Goal: Task Accomplishment & Management: Manage account settings

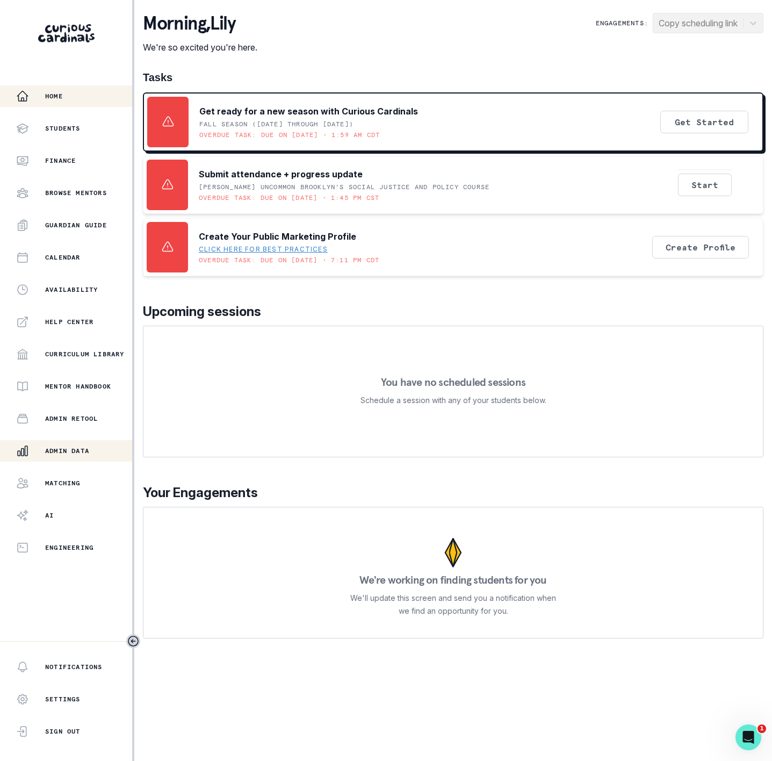
click at [66, 444] on div "Admin Data" at bounding box center [74, 450] width 116 height 13
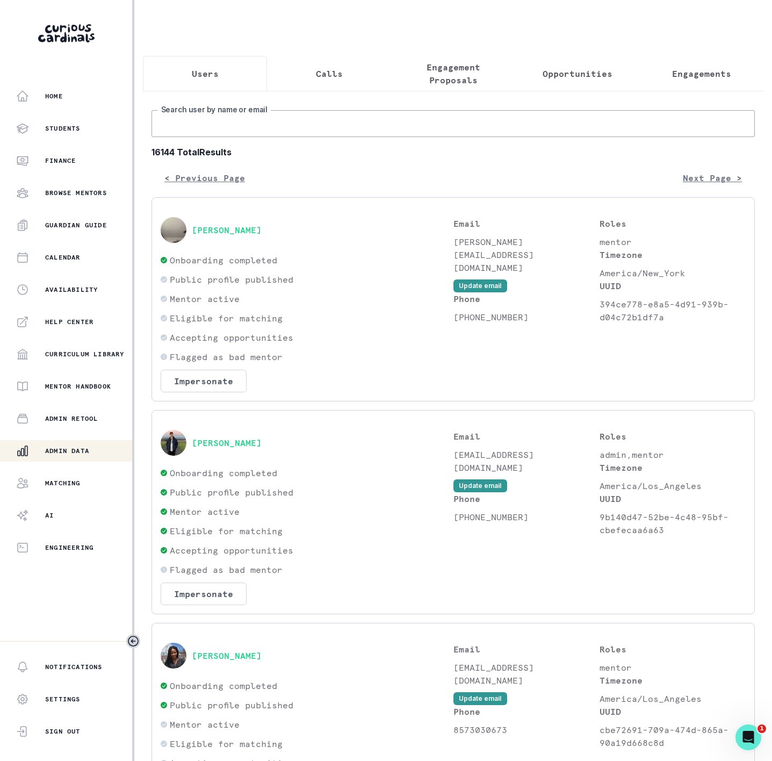
click at [193, 133] on input "Search user by name or email" at bounding box center [454, 123] width 604 height 27
paste input "cus_PTLOQEjcOfc4Dv"
drag, startPoint x: 289, startPoint y: 139, endPoint x: -67, endPoint y: 138, distance: 355.8
click at [0, 138] on html "Home Students Finance Browse Mentors Guardian Guide Calendar Availability Help …" at bounding box center [386, 380] width 772 height 761
paste input "[PERSON_NAME] ("
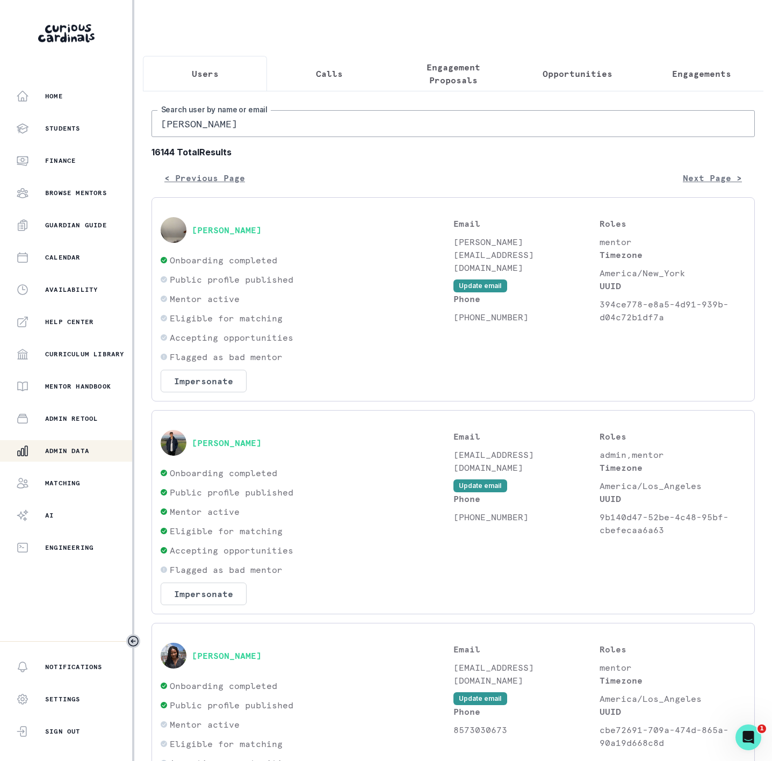
type input "[PERSON_NAME]"
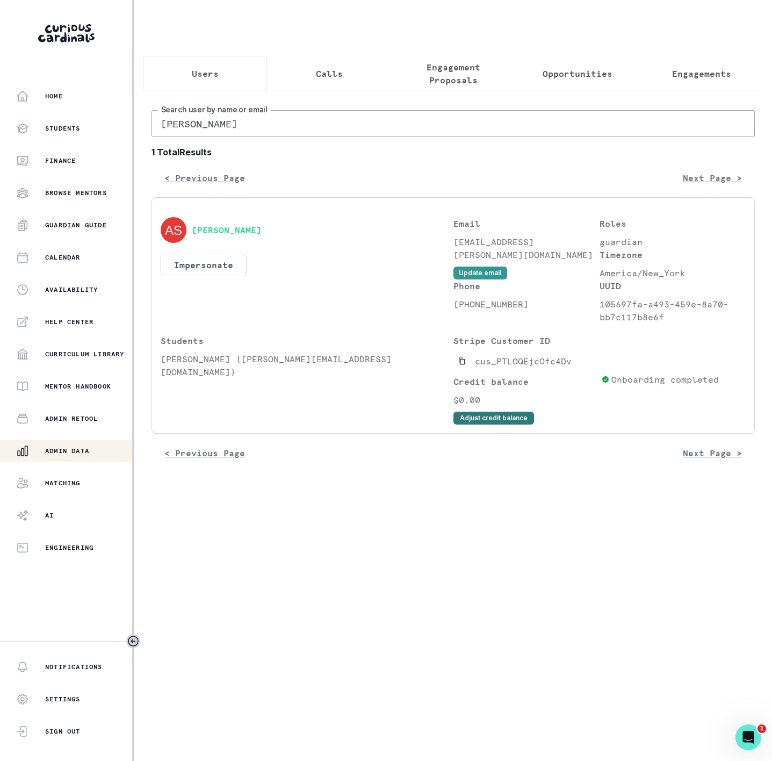
click at [468, 425] on button "Adjust credit balance" at bounding box center [494, 418] width 81 height 13
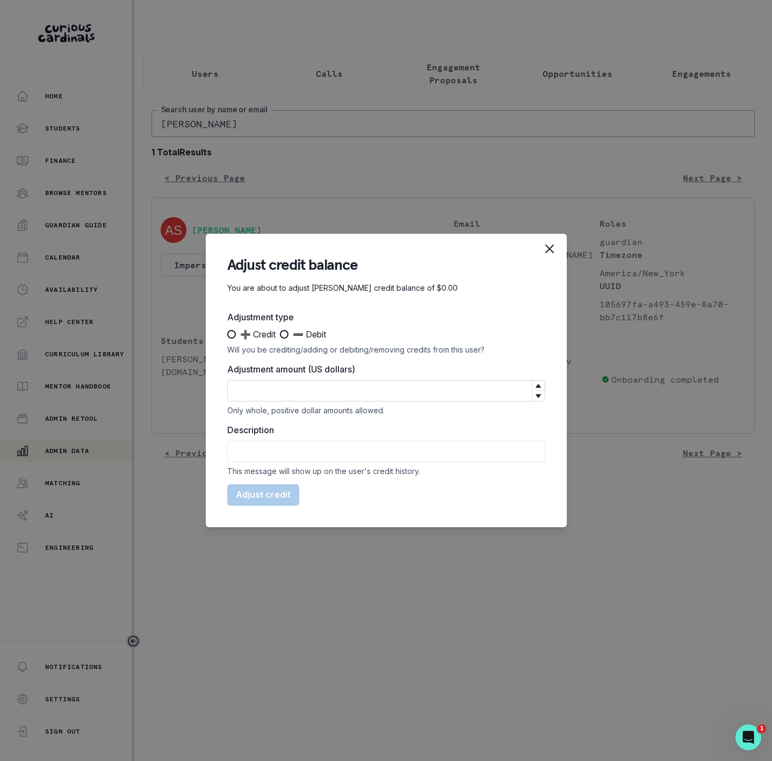
click at [257, 389] on input "Adjustment amount (US dollars)" at bounding box center [386, 390] width 318 height 21
type input "1900"
click at [229, 332] on span at bounding box center [231, 334] width 9 height 9
click at [227, 334] on input "➕ Credit" at bounding box center [227, 334] width 1 height 1
radio input "true"
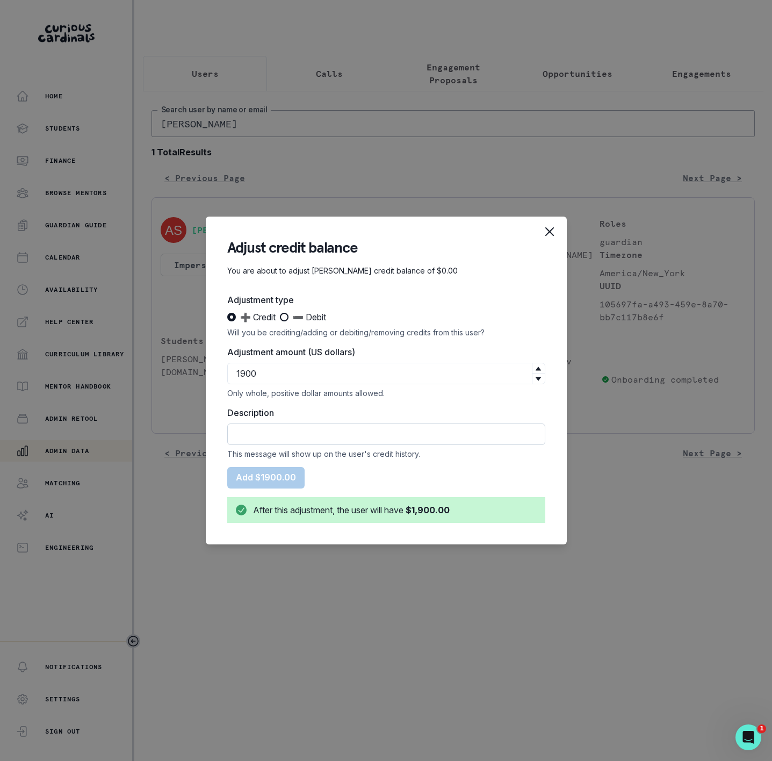
click at [262, 435] on input "Description" at bounding box center [386, 434] width 318 height 21
type input "20-Session Package"
click at [277, 476] on button "Add $1900.00" at bounding box center [265, 477] width 77 height 21
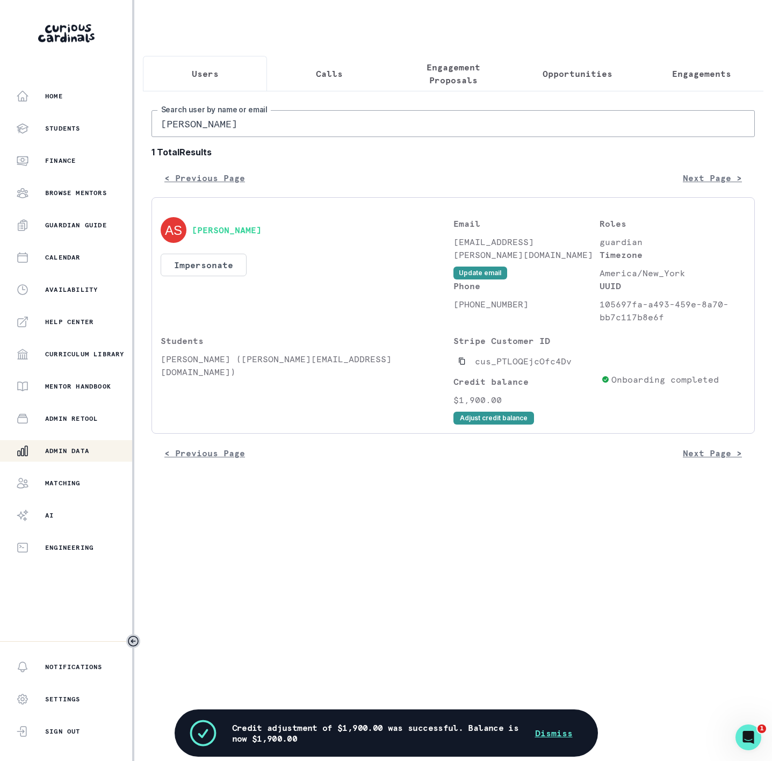
drag, startPoint x: 202, startPoint y: 138, endPoint x: 76, endPoint y: 144, distance: 125.9
click at [76, 144] on div "Home Students Finance Browse Mentors Guardian Guide Calendar Availability Help …" at bounding box center [386, 380] width 772 height 761
type input "Sikander"
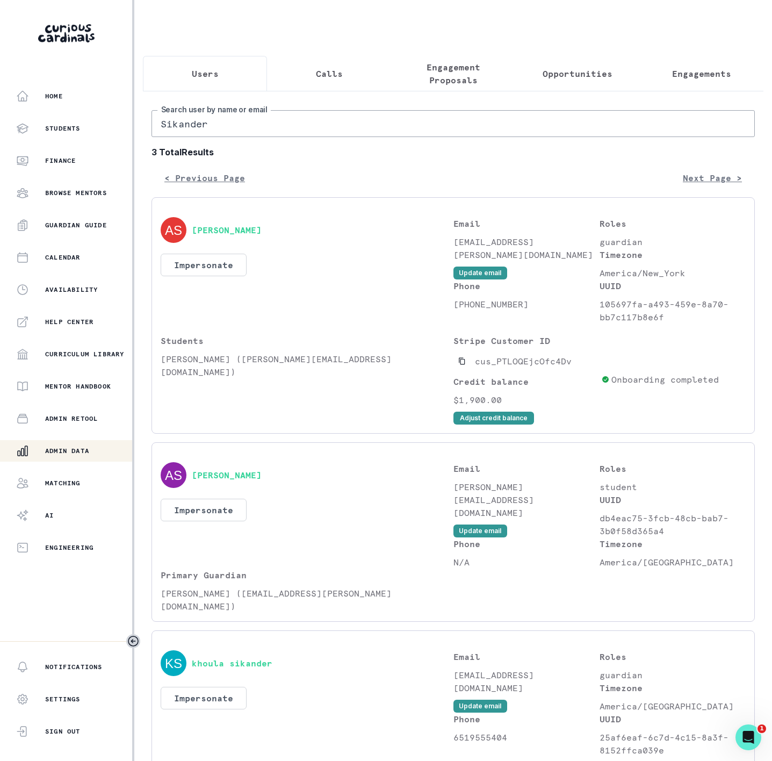
click at [214, 137] on input "Sikander" at bounding box center [454, 123] width 604 height 27
drag, startPoint x: 161, startPoint y: 372, endPoint x: 238, endPoint y: 368, distance: 76.5
click at [238, 368] on p "[PERSON_NAME] ([PERSON_NAME][EMAIL_ADDRESS][DOMAIN_NAME])" at bounding box center [307, 366] width 293 height 26
copy p "[PERSON_NAME]"
click at [690, 78] on p "Engagements" at bounding box center [701, 73] width 59 height 13
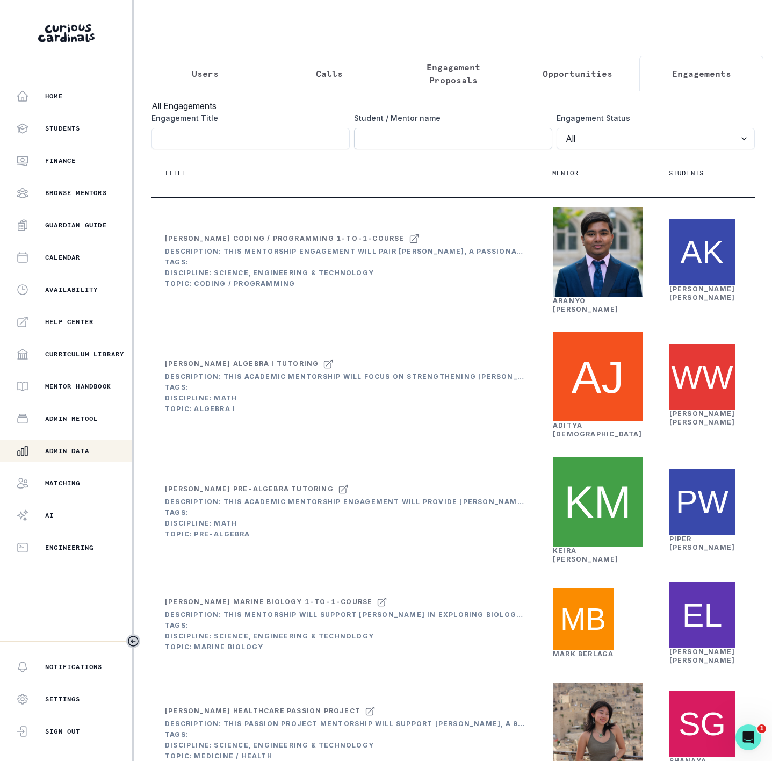
click at [374, 149] on input "Engagement Title" at bounding box center [453, 138] width 198 height 21
paste input "[PERSON_NAME]"
type input "[PERSON_NAME]"
click button "submit" at bounding box center [0, 0] width 0 height 0
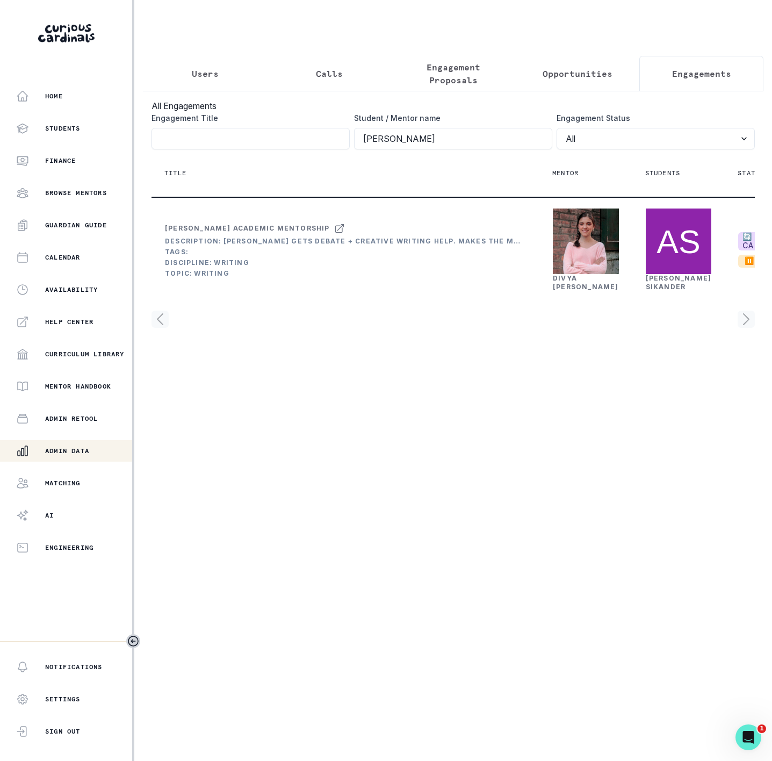
scroll to position [0, 191]
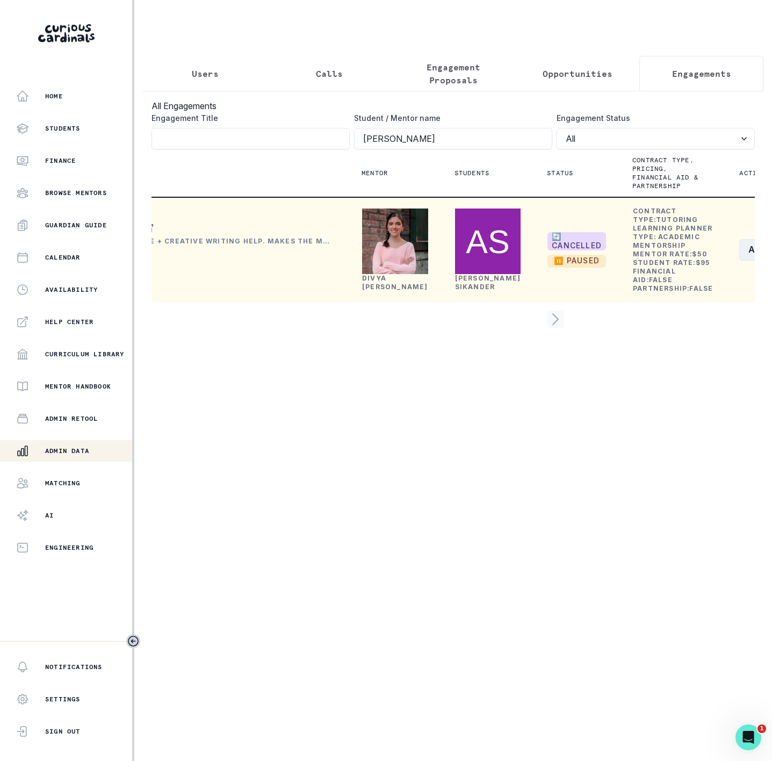
click at [740, 261] on button "Actions" at bounding box center [772, 249] width 64 height 21
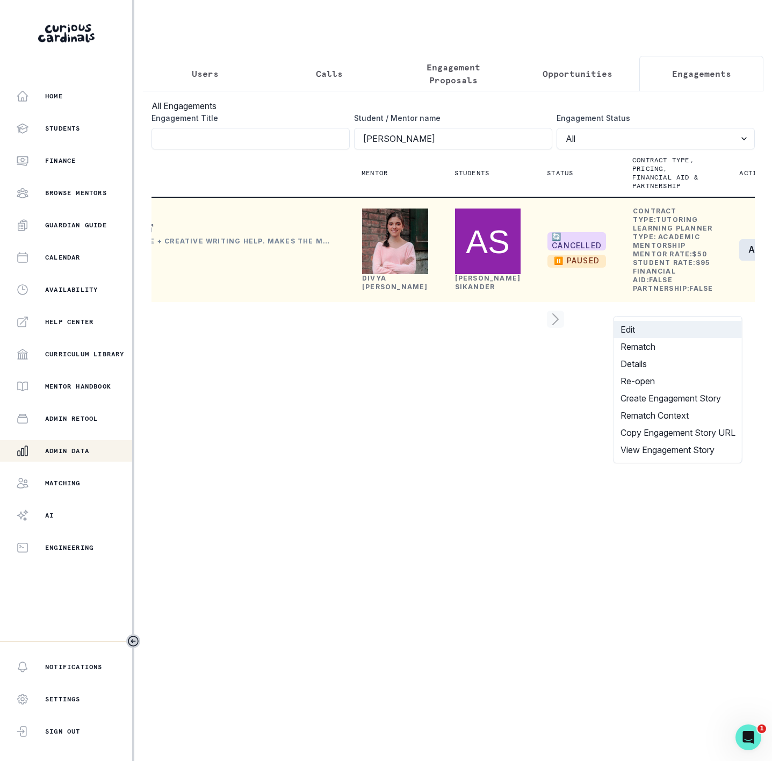
click at [663, 334] on button "Edit" at bounding box center [678, 329] width 128 height 17
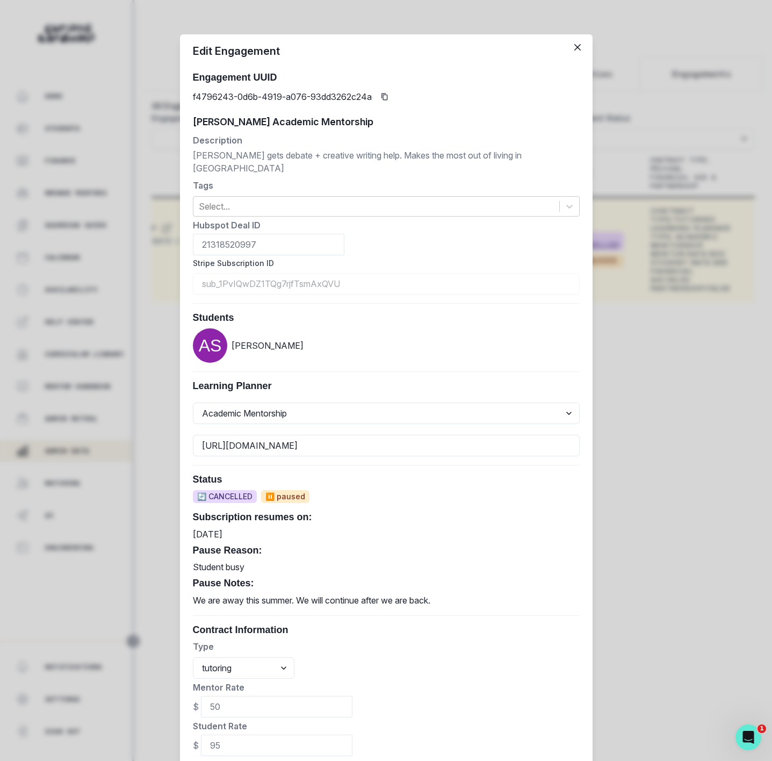
scroll to position [155, 0]
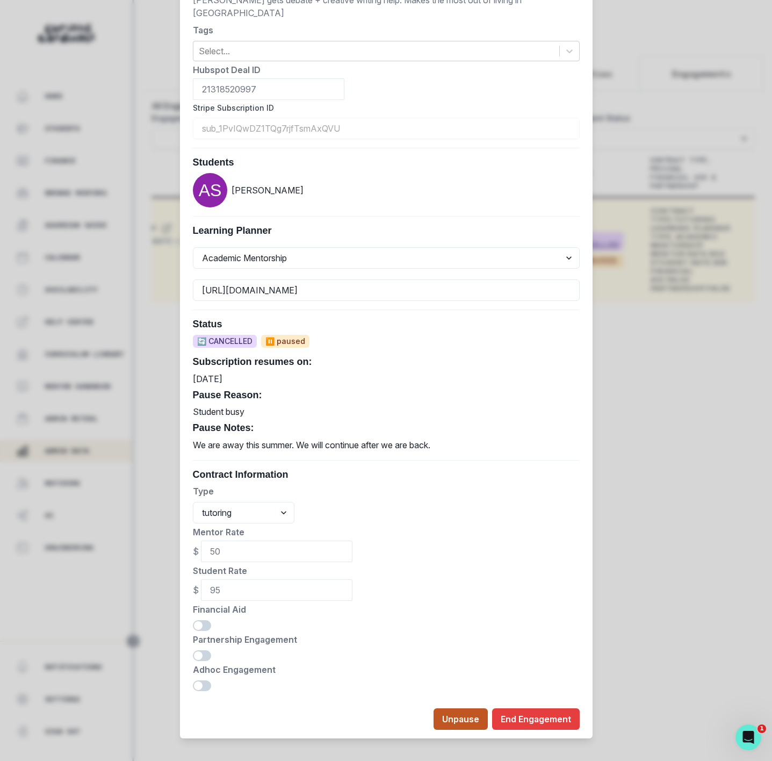
click at [449, 713] on button "Unpause" at bounding box center [461, 718] width 54 height 21
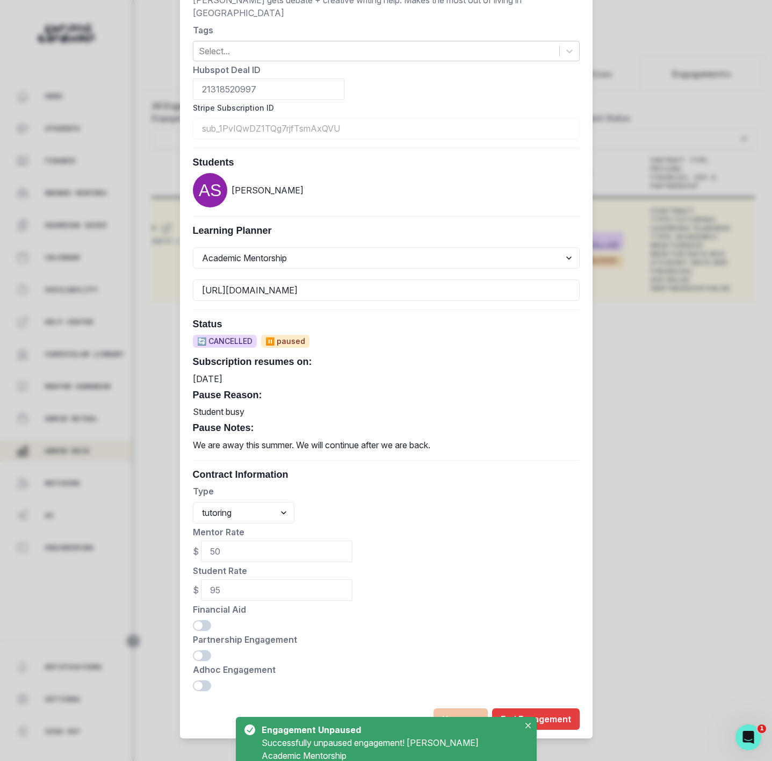
scroll to position [0, 171]
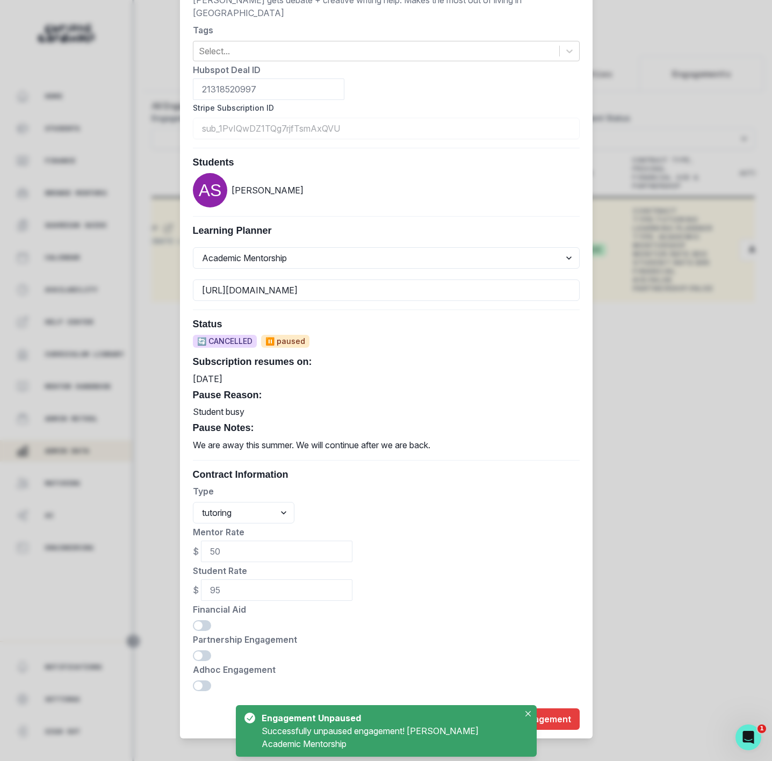
click at [655, 609] on div "Edit Engagement Engagement UUID f4796243-0d6b-4919-a076-93dd3262c24a [PERSON_NA…" at bounding box center [386, 380] width 772 height 761
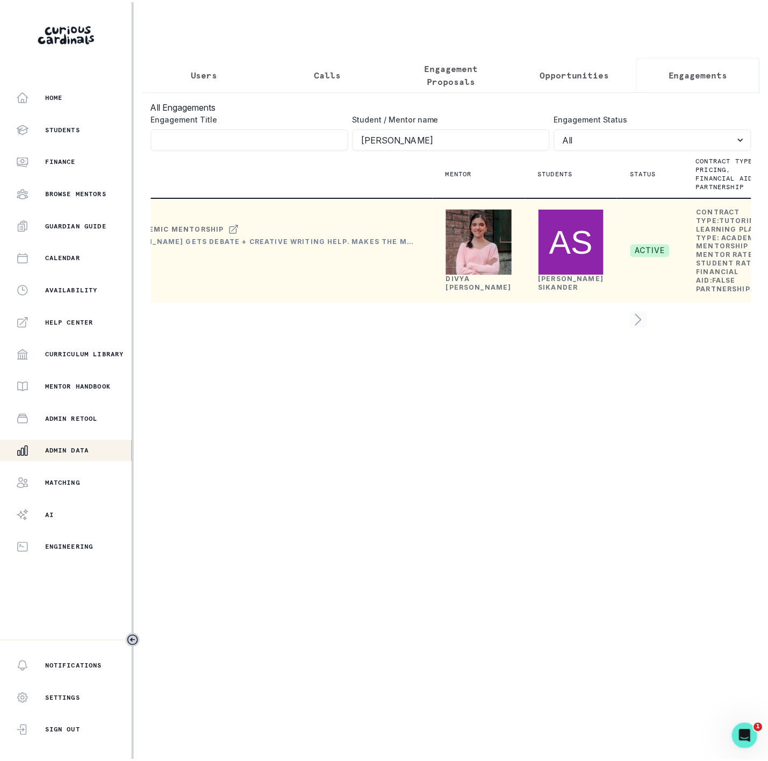
scroll to position [0, 0]
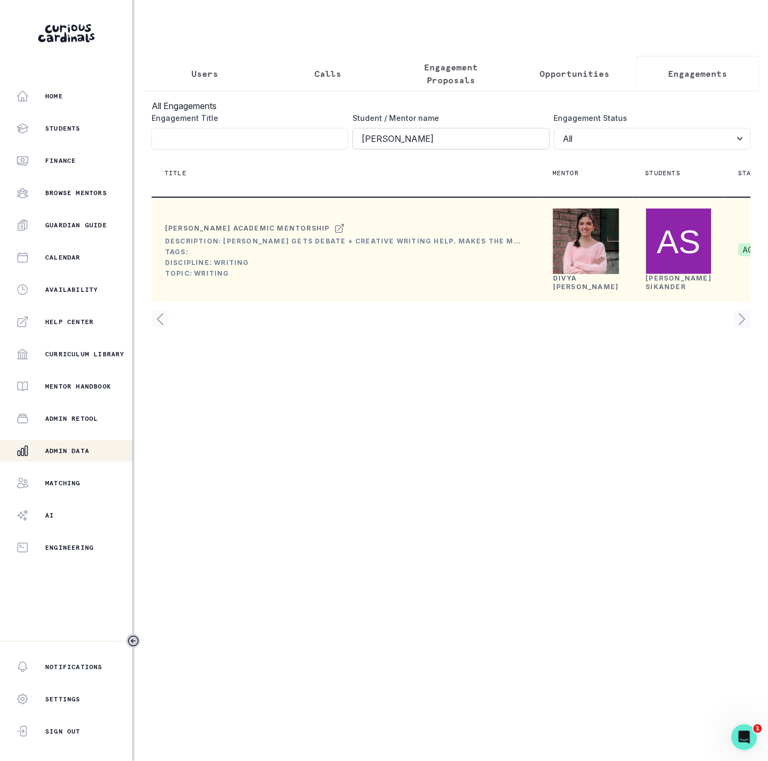
drag, startPoint x: 418, startPoint y: 150, endPoint x: 383, endPoint y: 152, distance: 35.5
click at [383, 149] on input "[PERSON_NAME]" at bounding box center [451, 138] width 197 height 21
click at [211, 75] on p "Users" at bounding box center [204, 73] width 27 height 13
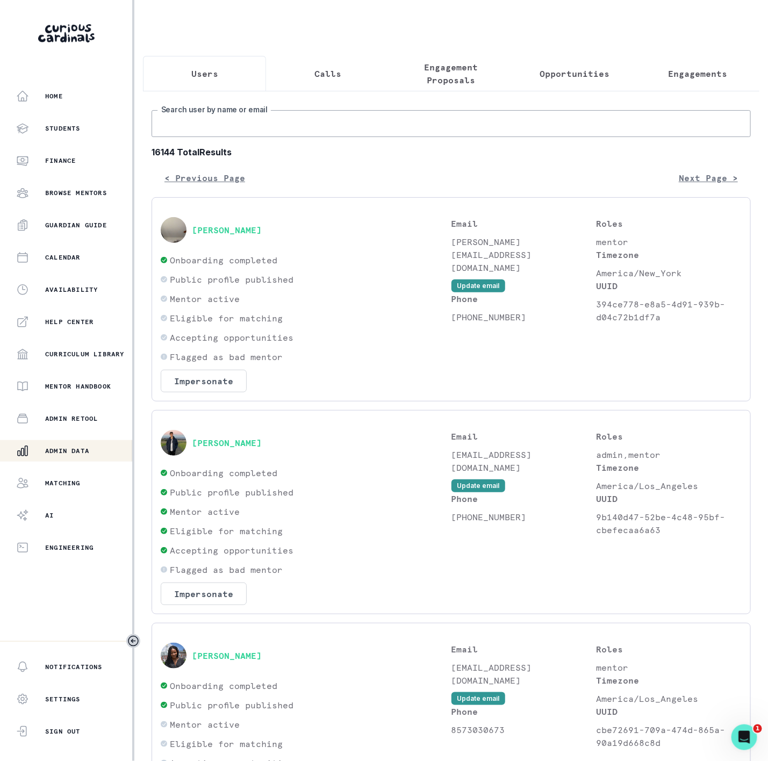
click at [212, 126] on input "Search user by name or email" at bounding box center [451, 123] width 599 height 27
paste input "Sikander"
type input "Sikander"
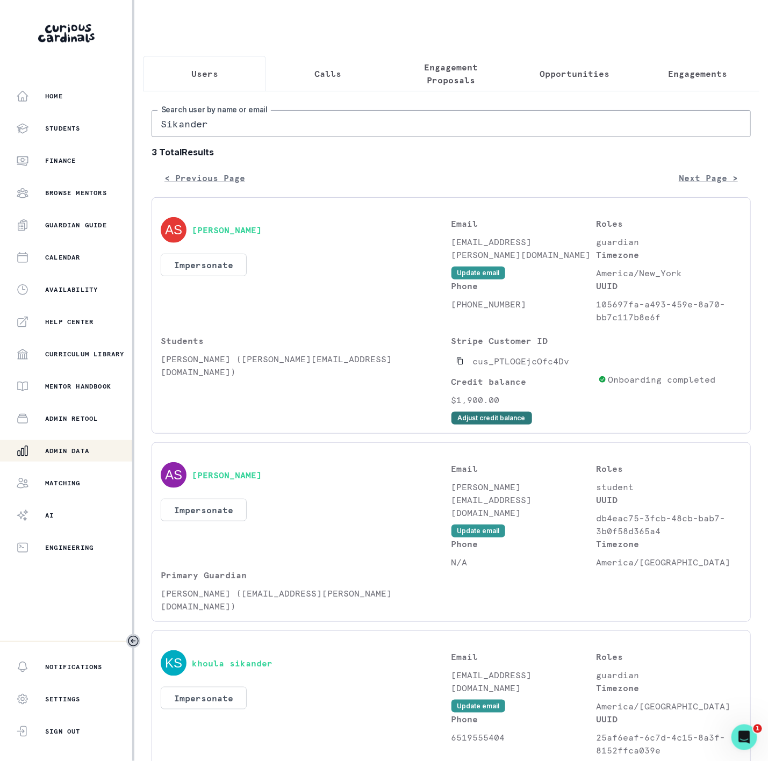
click at [455, 425] on button "Adjust credit balance" at bounding box center [491, 418] width 81 height 13
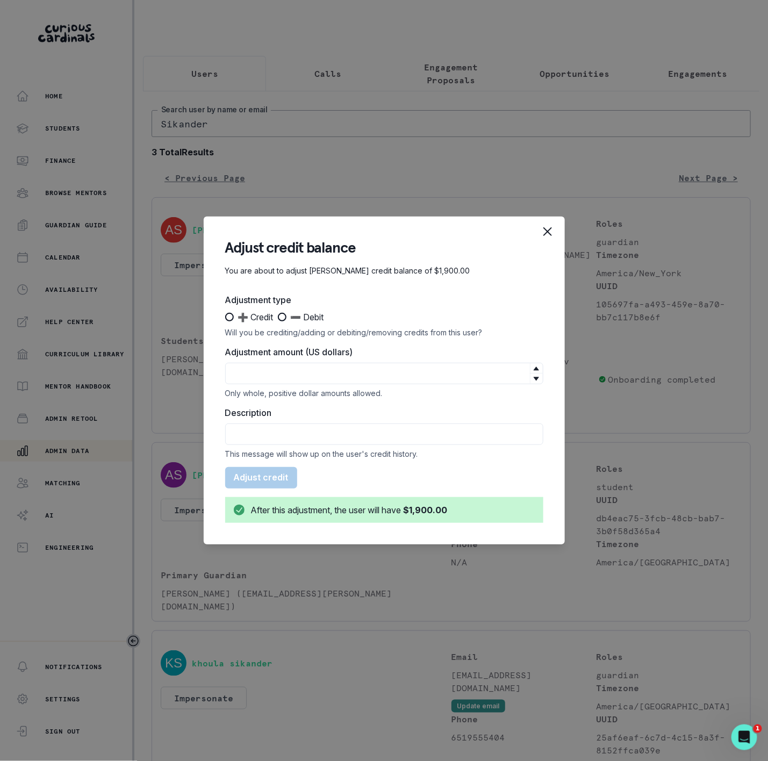
click at [285, 319] on span at bounding box center [282, 317] width 9 height 9
click at [278, 318] on input "➖ Debit" at bounding box center [277, 317] width 1 height 1
radio input "true"
drag, startPoint x: 283, startPoint y: 379, endPoint x: 291, endPoint y: 376, distance: 8.5
click at [284, 379] on input "Adjustment amount (US dollars)" at bounding box center [384, 373] width 318 height 21
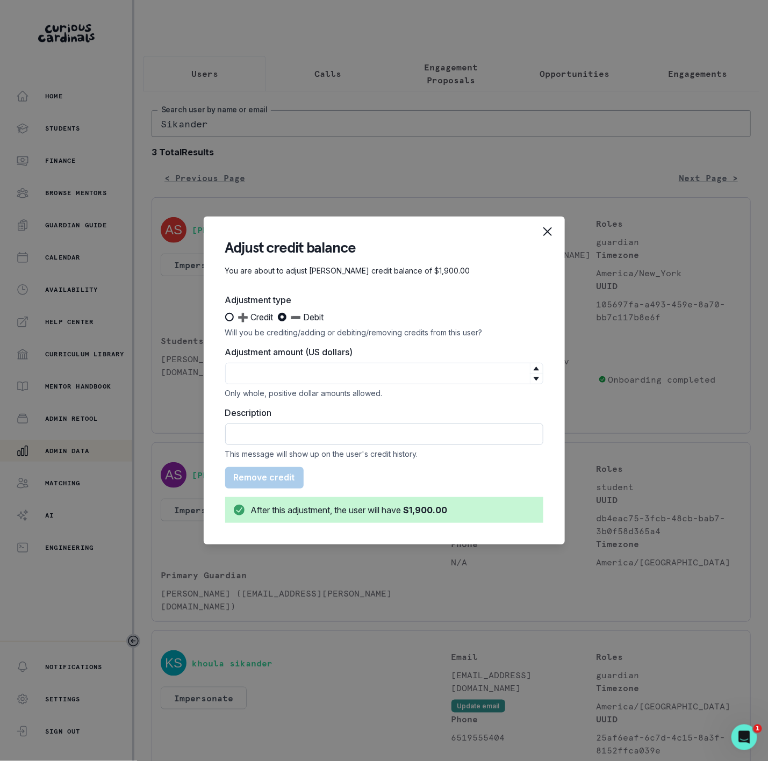
click at [250, 439] on input "Description" at bounding box center [384, 434] width 318 height 21
paste input "Time: [DATE] 5:45 PM PDT -- Duration: 60 minutes -- Attendance: Lesson attended…"
type input "Time: [DATE] 5:45 PM PDT -- Duration: 60 minutes -- Attendance: Lesson attended…"
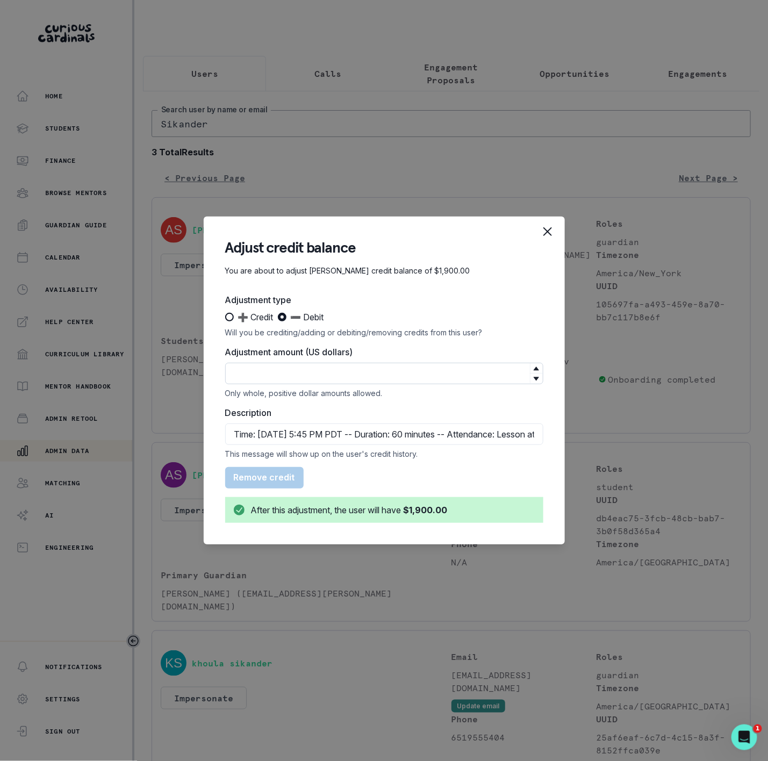
click at [279, 379] on input "Adjustment amount (US dollars)" at bounding box center [384, 373] width 318 height 21
type input "95"
click at [266, 474] on button "Remove $95" at bounding box center [260, 477] width 70 height 21
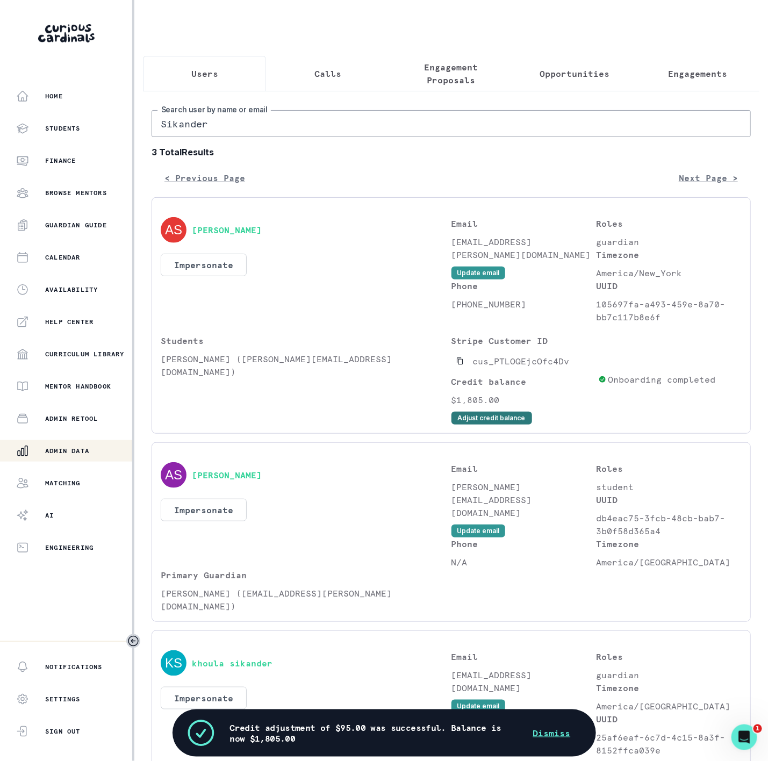
click at [466, 425] on button "Adjust credit balance" at bounding box center [491, 418] width 81 height 13
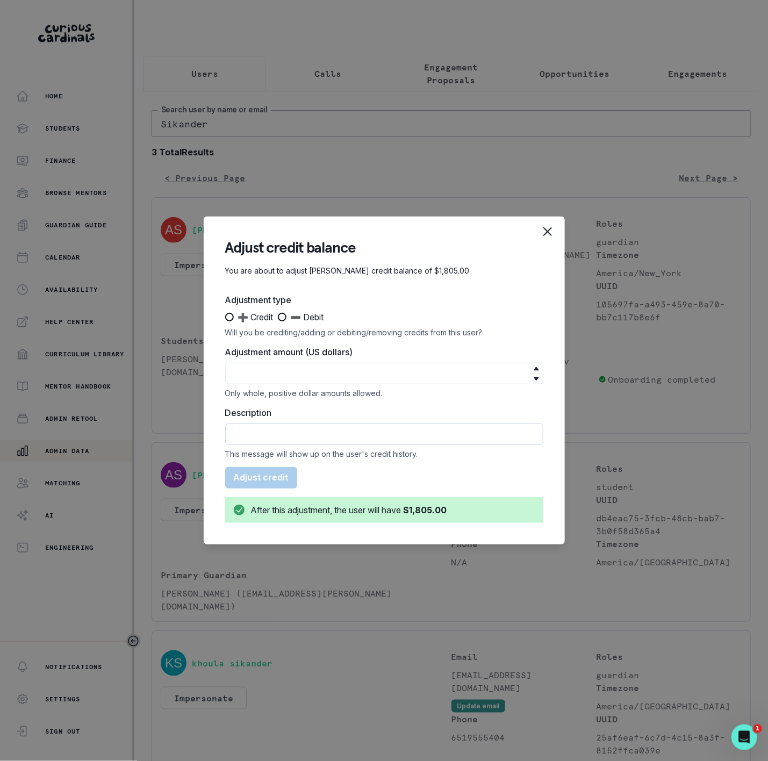
click at [252, 432] on input "Description" at bounding box center [384, 434] width 318 height 21
paste input "Time: [DATE] 5:45 PM PDT -- Duration: 60 minutes -- Attendance: Lesson attended…"
type input "Time: [DATE] 5:45 PM PDT -- Duration: 60 minutes -- Attendance: Lesson attended…"
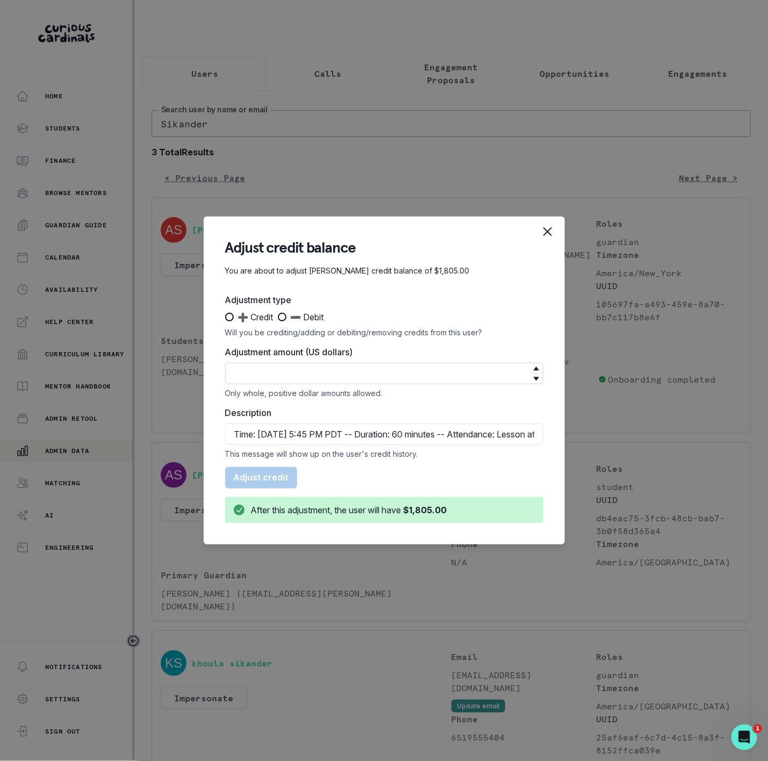
click at [268, 370] on input "Adjustment amount (US dollars)" at bounding box center [384, 373] width 318 height 21
type input "95"
click at [284, 314] on span at bounding box center [282, 317] width 9 height 9
click at [278, 317] on input "➖ Debit" at bounding box center [277, 317] width 1 height 1
radio input "true"
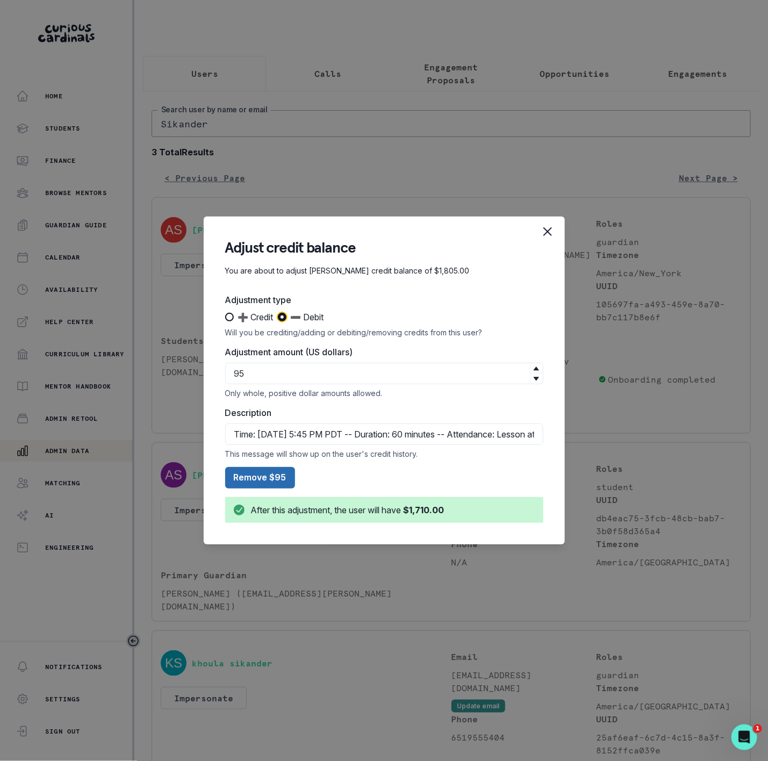
click at [246, 476] on button "Remove $95" at bounding box center [260, 477] width 70 height 21
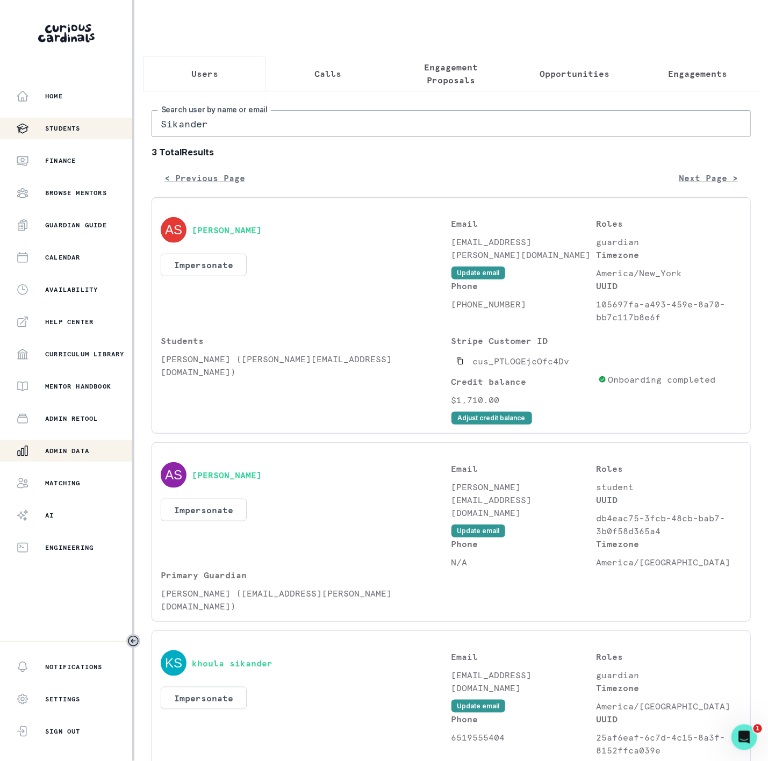
drag, startPoint x: 221, startPoint y: 135, endPoint x: 28, endPoint y: 120, distance: 193.6
click at [30, 128] on div "Home Students Finance Browse Mentors Guardian Guide Calendar Availability Help …" at bounding box center [384, 380] width 768 height 761
paste input "hona"
type input "Shona"
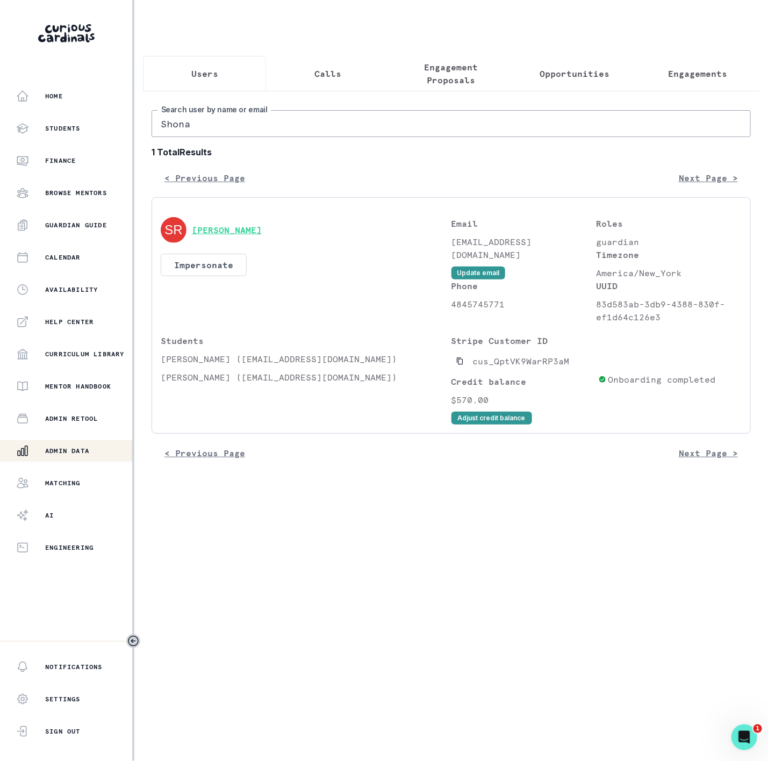
drag, startPoint x: 247, startPoint y: 246, endPoint x: 240, endPoint y: 247, distance: 7.2
click at [240, 243] on div "[PERSON_NAME]" at bounding box center [306, 230] width 291 height 26
drag, startPoint x: 144, startPoint y: 142, endPoint x: 5, endPoint y: 128, distance: 139.4
click at [63, 136] on div "Home Students Finance Browse Mentors Guardian Guide Calendar Availability Help …" at bounding box center [384, 380] width 768 height 761
paste input "[PERSON_NAME]"
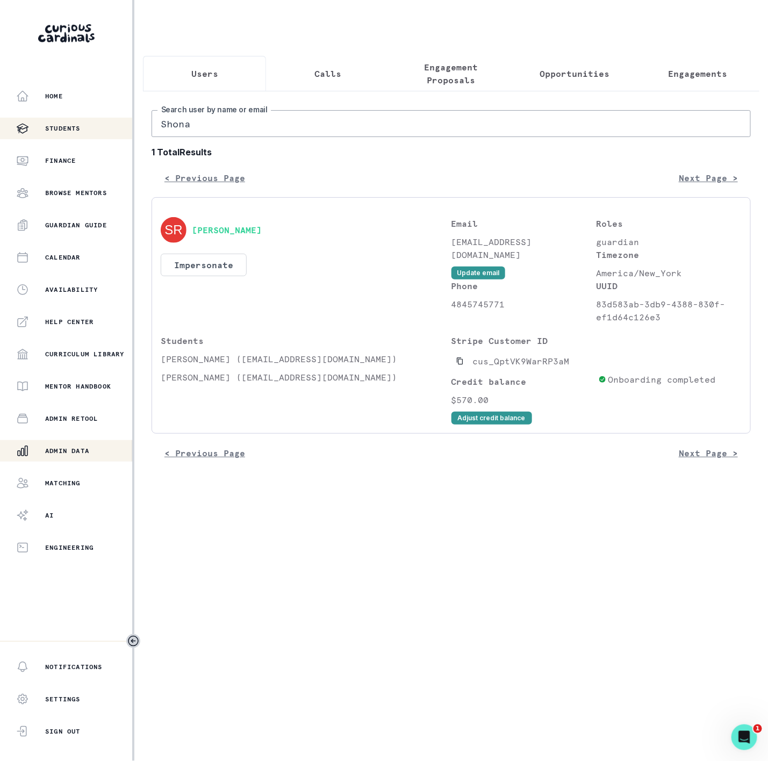
type input "[PERSON_NAME]"
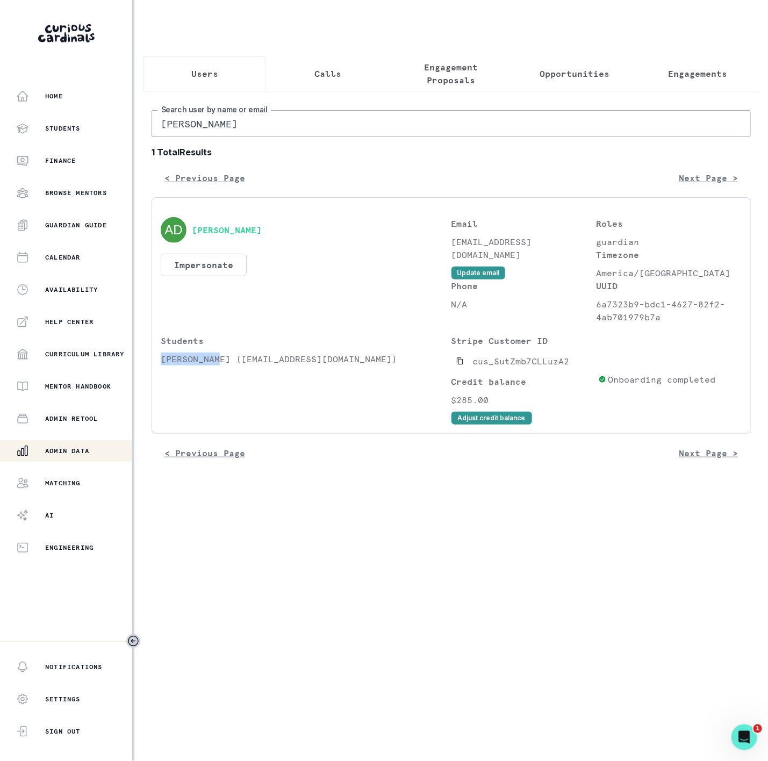
drag, startPoint x: 160, startPoint y: 371, endPoint x: 243, endPoint y: 362, distance: 83.9
click at [219, 365] on p "[PERSON_NAME] ([EMAIL_ADDRESS][DOMAIN_NAME])" at bounding box center [306, 359] width 291 height 13
copy p "[PERSON_NAME]"
click at [679, 79] on p "Engagements" at bounding box center [697, 73] width 59 height 13
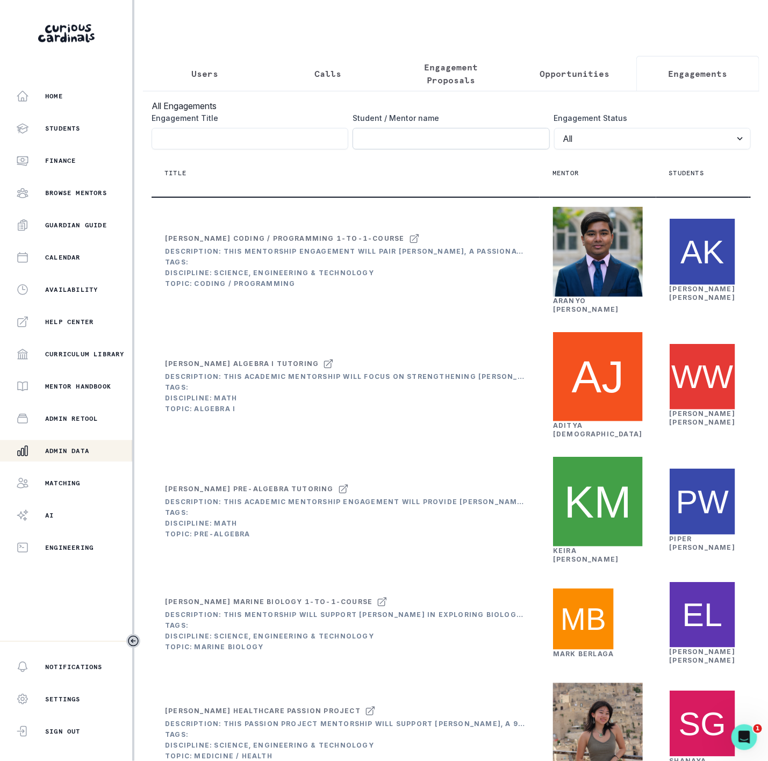
click at [420, 149] on input "Engagement Title" at bounding box center [451, 138] width 197 height 21
paste input "[PERSON_NAME]"
type input "[PERSON_NAME]"
click button "submit" at bounding box center [0, 0] width 0 height 0
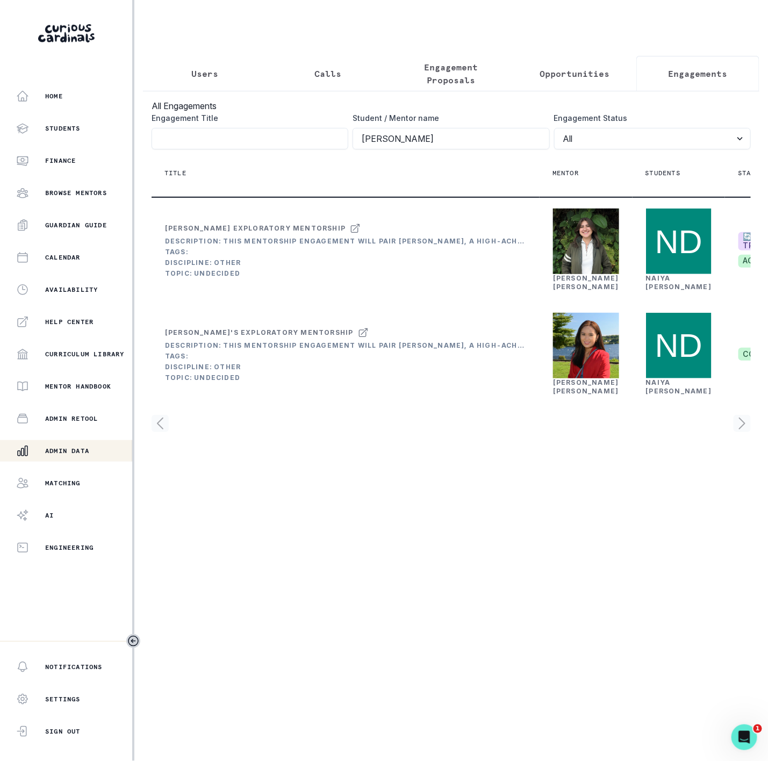
drag, startPoint x: 507, startPoint y: 561, endPoint x: 591, endPoint y: 561, distance: 83.8
click at [591, 432] on div "Title Mentor Students Status Contract type, pricing, financial aid & partnershi…" at bounding box center [451, 290] width 599 height 283
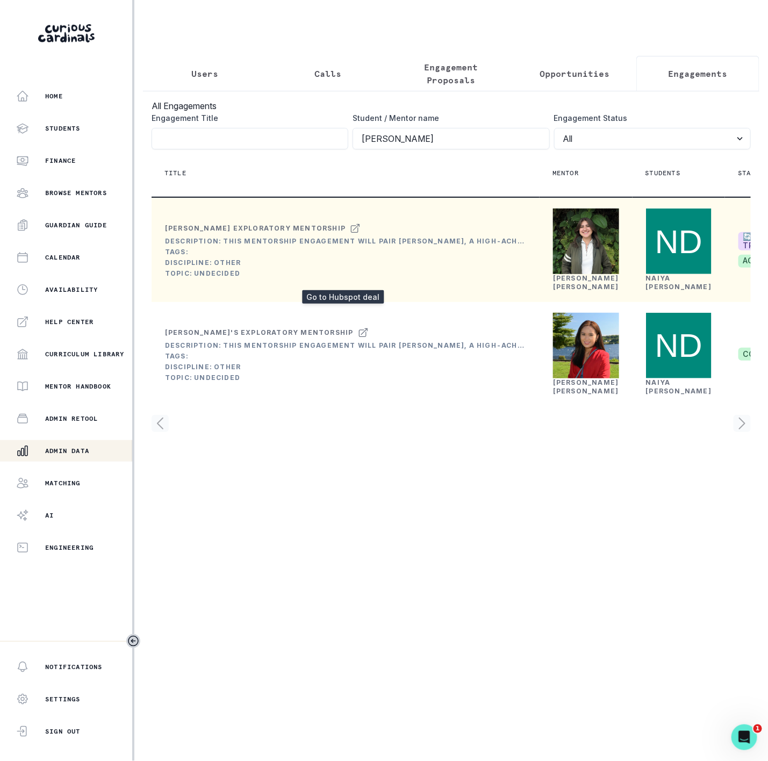
click at [350, 235] on icon at bounding box center [355, 228] width 11 height 13
